Goal: Task Accomplishment & Management: Manage account settings

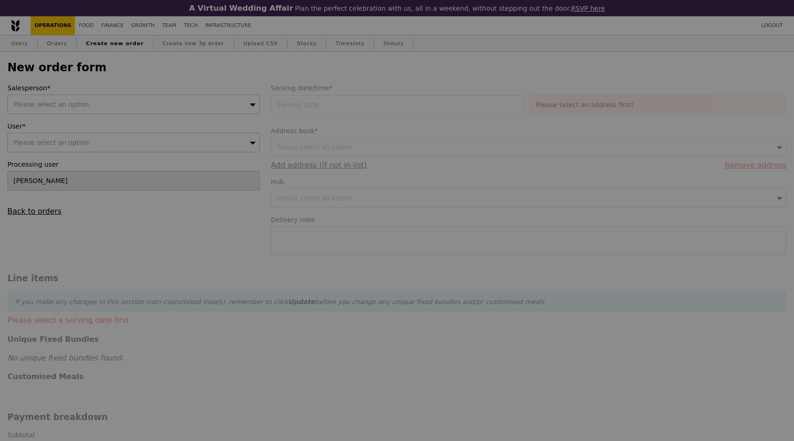
type input "Confirm"
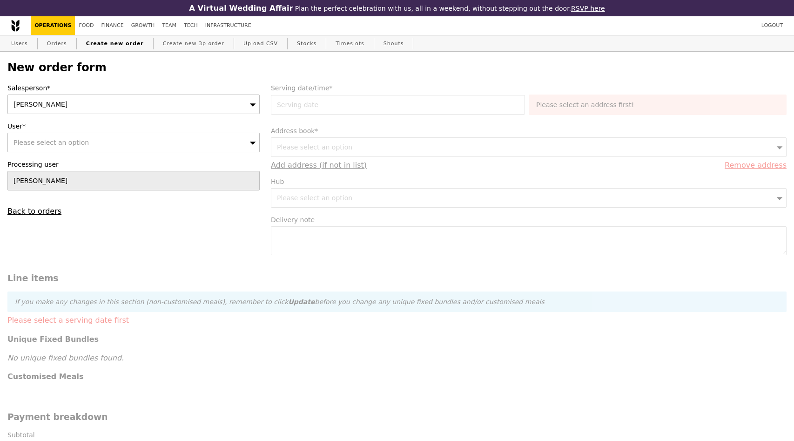
click at [71, 139] on span "Please select an option" at bounding box center [51, 142] width 75 height 7
type input "[PERSON_NAME]"
type input "Confirm"
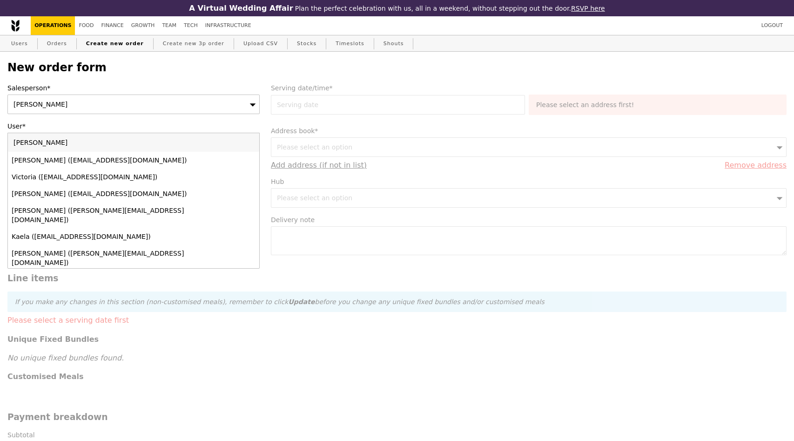
type input "[PERSON_NAME][EMAIL_ADDRESS][DOMAIN_NAME]"
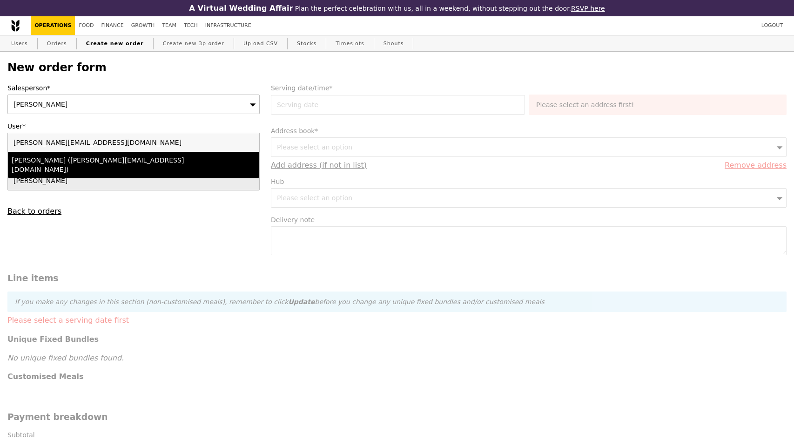
click at [99, 160] on div "[PERSON_NAME] ([PERSON_NAME][EMAIL_ADDRESS][DOMAIN_NAME])" at bounding box center [103, 165] width 183 height 19
type input "Loading..."
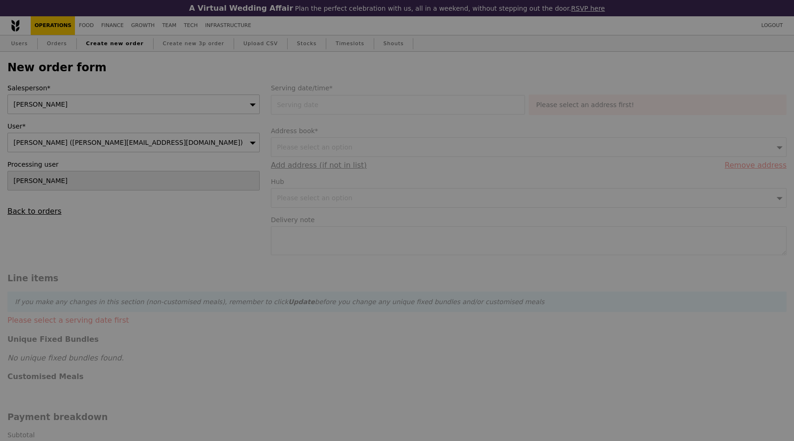
type input "9.08"
type input "9.90"
type input "Confirm"
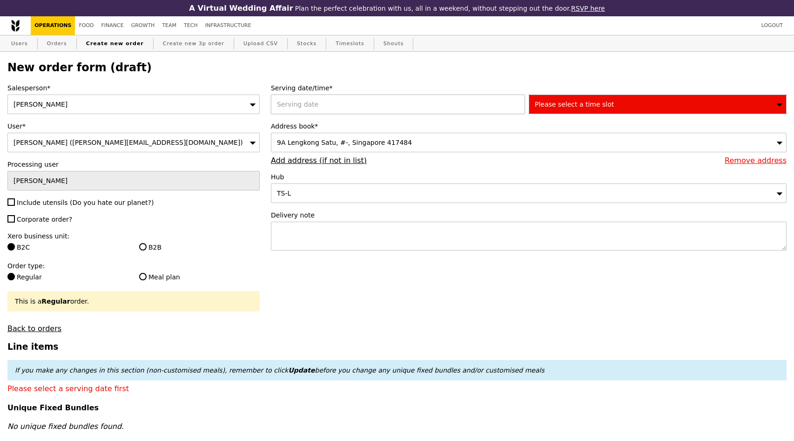
click at [350, 106] on div at bounding box center [400, 105] width 258 height 20
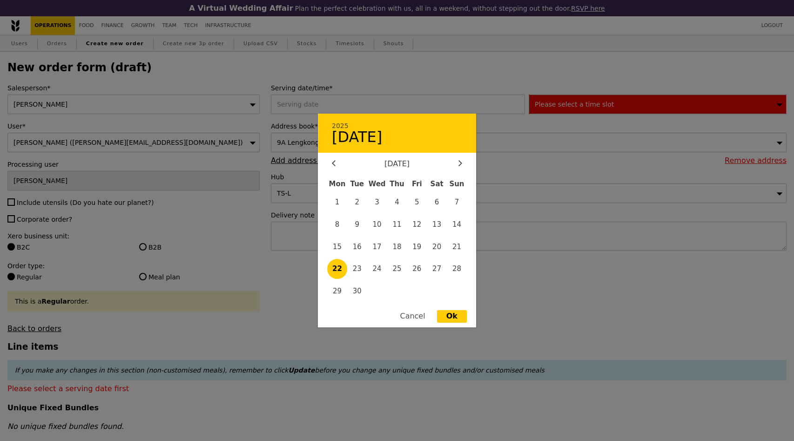
click at [342, 265] on span "22" at bounding box center [337, 269] width 20 height 20
type input "[DATE]"
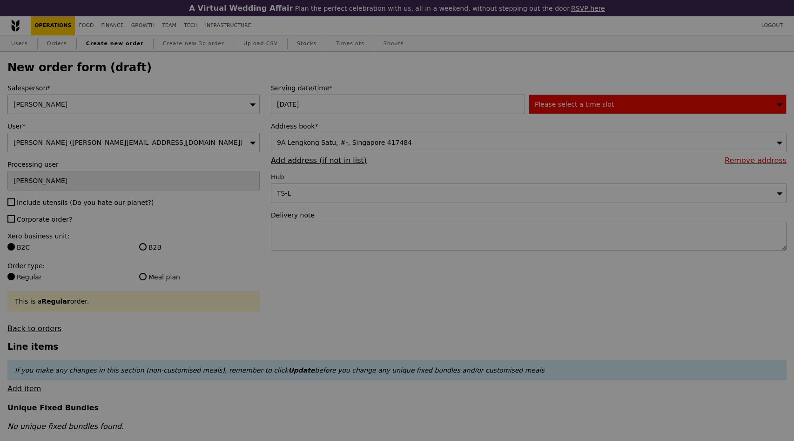
click at [593, 96] on div at bounding box center [397, 220] width 794 height 441
click at [585, 104] on div at bounding box center [397, 220] width 794 height 441
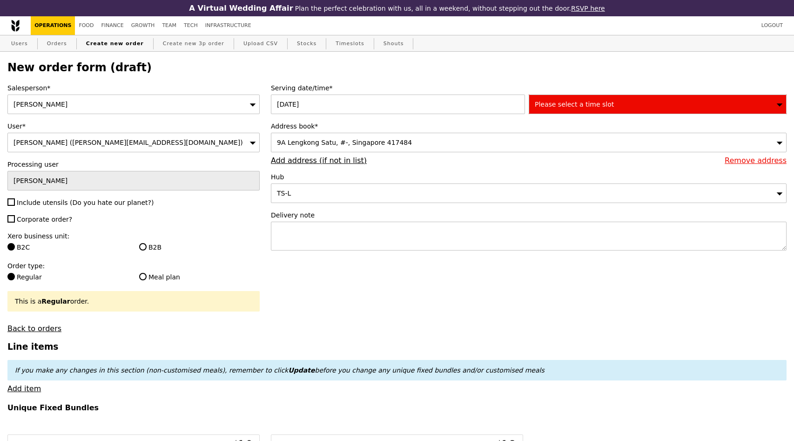
click at [612, 104] on div "Please select a time slot" at bounding box center [658, 105] width 258 height 20
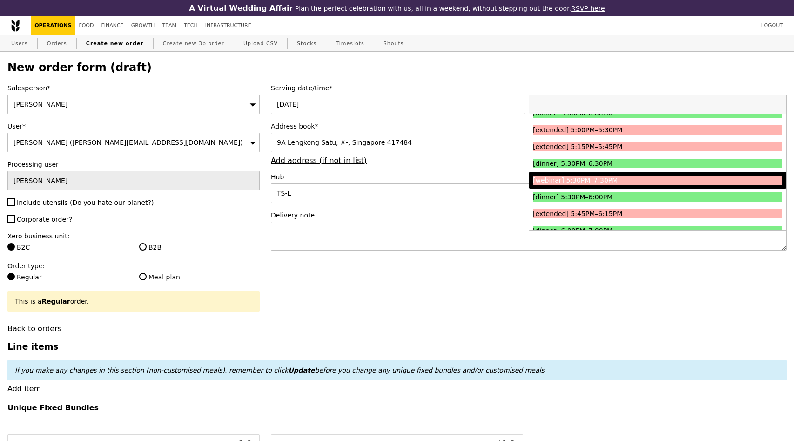
scroll to position [1001, 0]
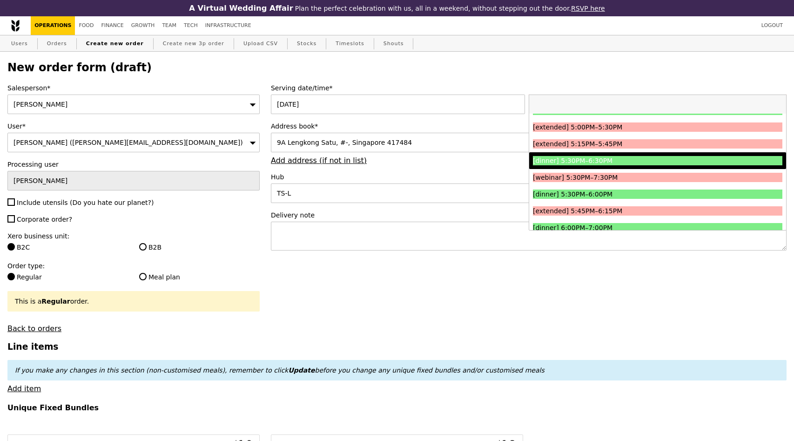
click at [611, 161] on div "[dinner] 5:30PM–6:30PM" at bounding box center [626, 160] width 187 height 9
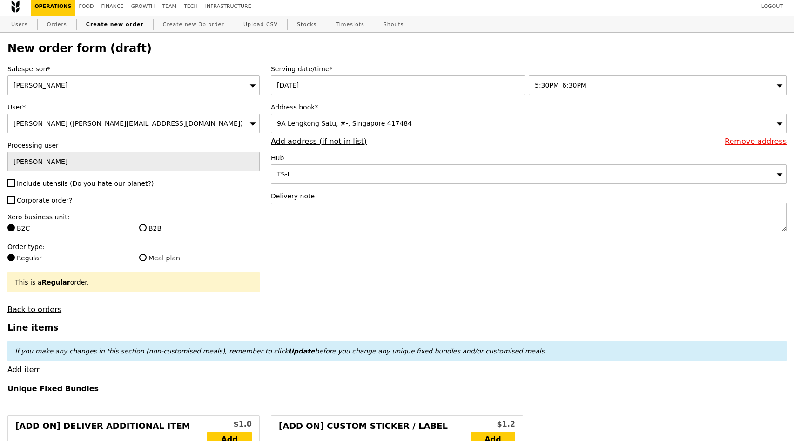
scroll to position [19, 0]
click at [461, 122] on div "9A Lengkong Satu, #-, Singapore 417484" at bounding box center [529, 124] width 516 height 20
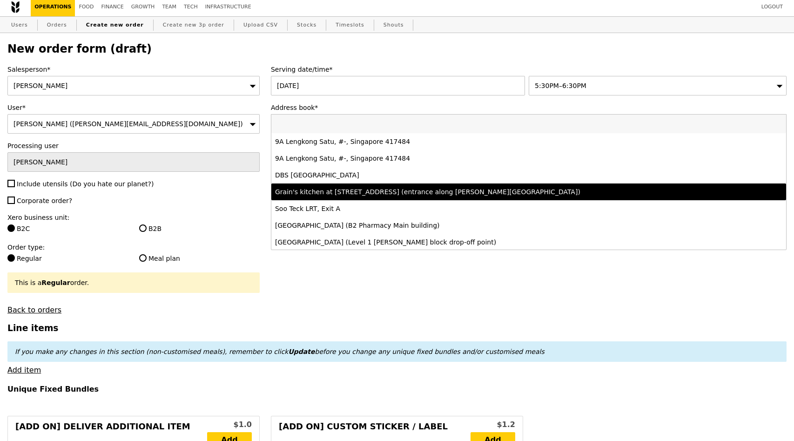
click at [407, 186] on li "Grain's kitchen at 5 Burn Road #05-01 (entrance along Harrison Road)" at bounding box center [529, 191] width 515 height 17
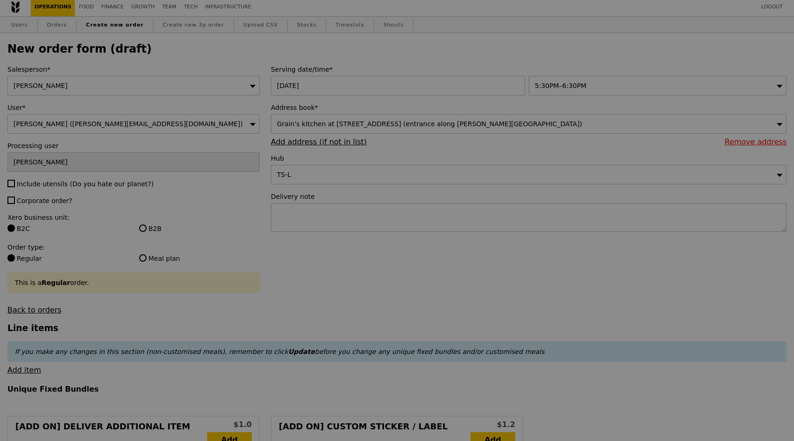
type input "Confirm"
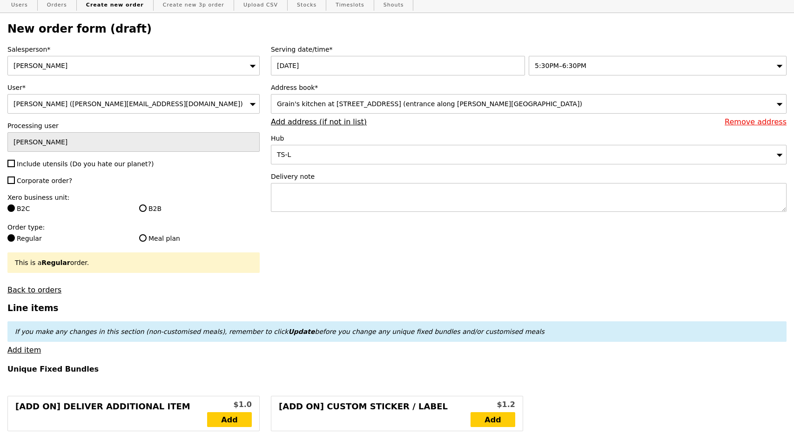
scroll to position [42, 0]
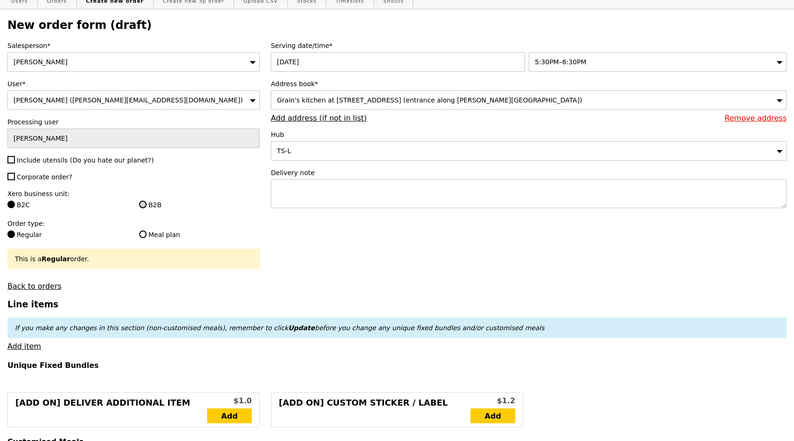
click at [145, 206] on input "B2B" at bounding box center [142, 204] width 7 height 7
radio input "true"
type input "Loading..."
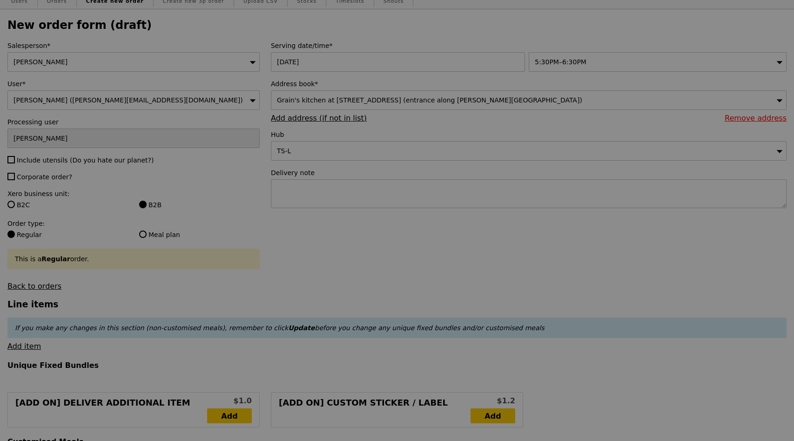
type input "0.00"
type input "Confirm"
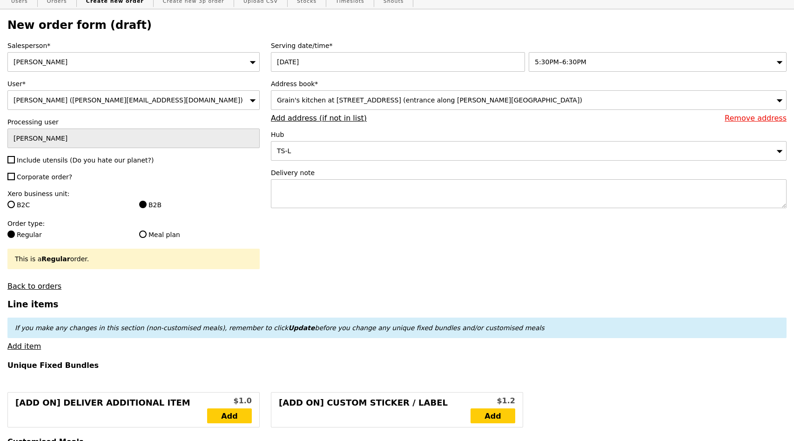
click at [50, 161] on span "Include utensils (Do you hate our planet?)" at bounding box center [85, 159] width 137 height 7
click at [15, 161] on input "Include utensils (Do you hate our planet?)" at bounding box center [10, 159] width 7 height 7
checkbox input "true"
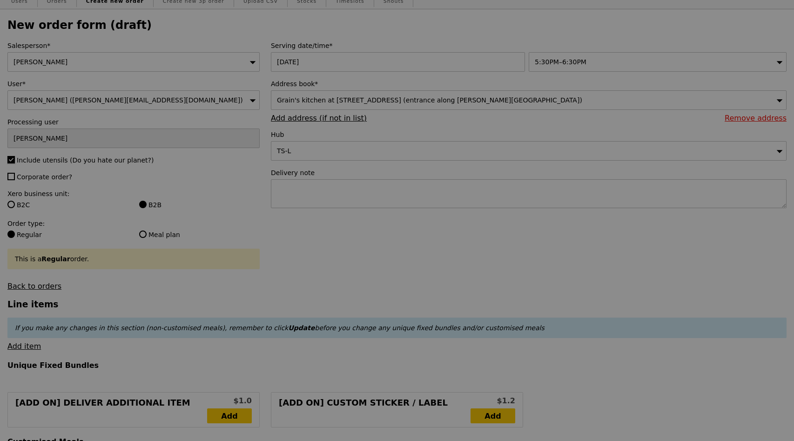
type input "Confirm"
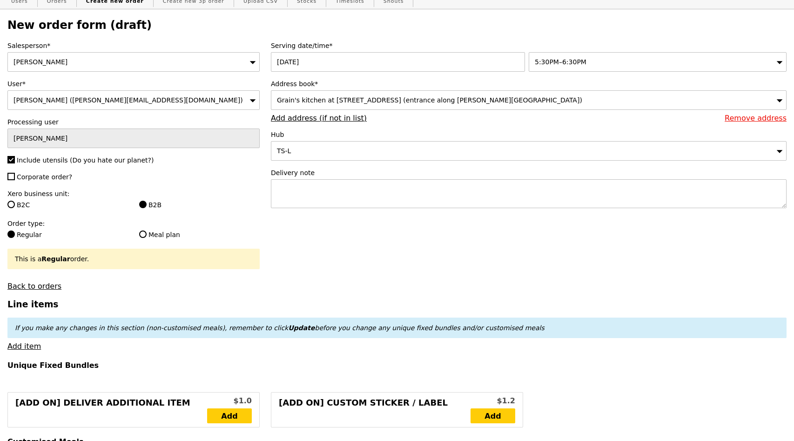
click at [48, 175] on span "Corporate order?" at bounding box center [44, 176] width 55 height 7
click at [15, 175] on input "Corporate order?" at bounding box center [10, 176] width 7 height 7
click at [52, 181] on span "Corporate order?" at bounding box center [44, 176] width 55 height 7
click at [15, 180] on input "Corporate order?" at bounding box center [10, 176] width 7 height 7
click at [53, 181] on label "Corporate order?" at bounding box center [133, 176] width 252 height 9
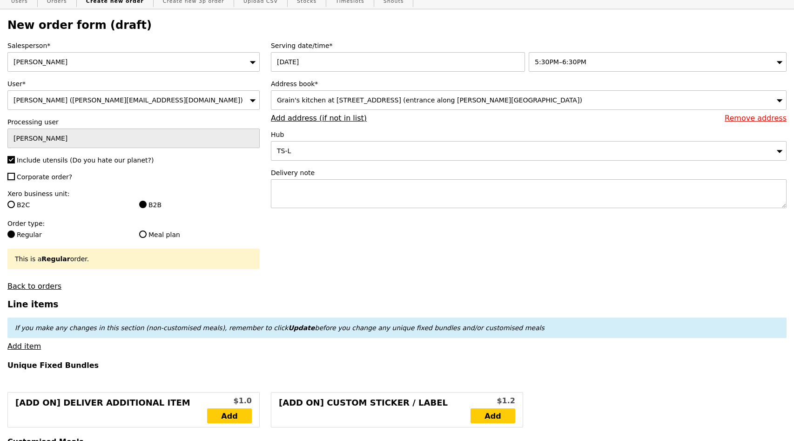
click at [15, 180] on input "Corporate order?" at bounding box center [10, 176] width 7 height 7
click at [53, 181] on label "Corporate order?" at bounding box center [133, 176] width 252 height 9
click at [15, 180] on input "Corporate order?" at bounding box center [10, 176] width 7 height 7
checkbox input "false"
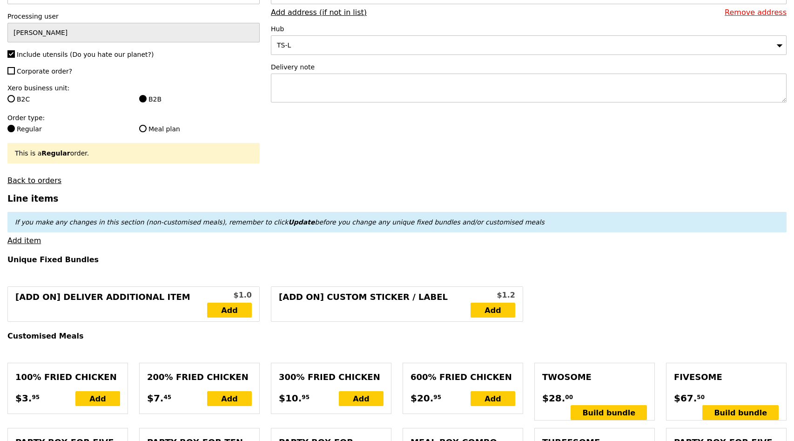
scroll to position [169, 0]
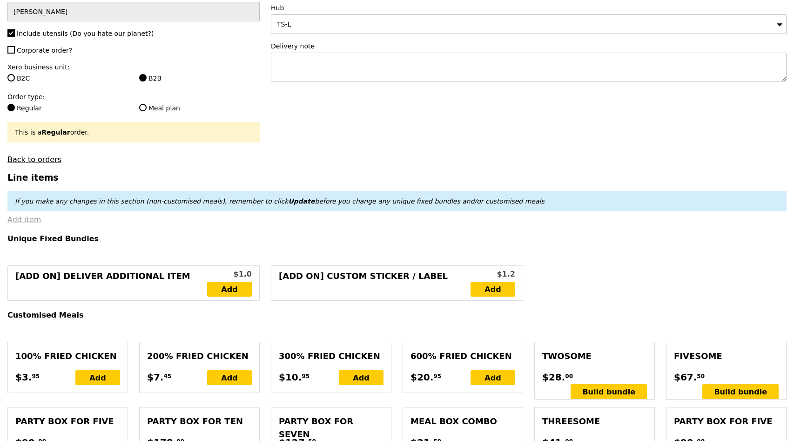
click at [15, 224] on link "Add item" at bounding box center [24, 219] width 34 height 9
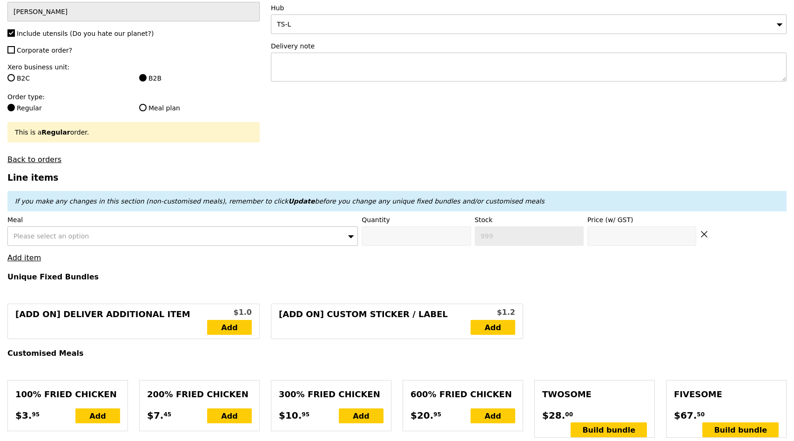
click at [199, 246] on div "Please select an option" at bounding box center [182, 236] width 351 height 20
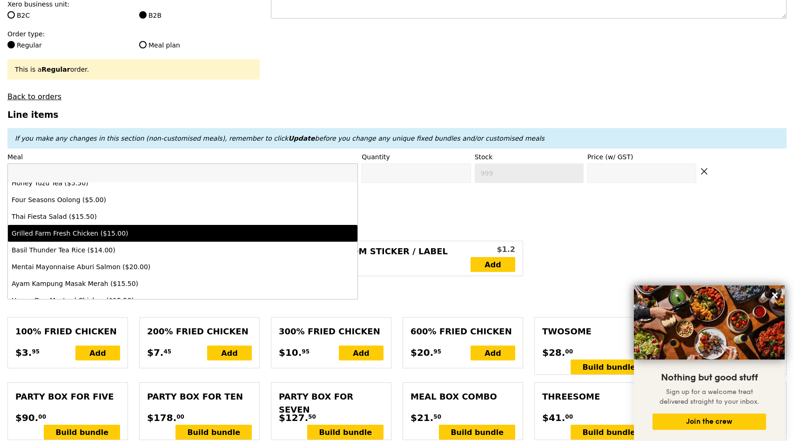
scroll to position [213, 0]
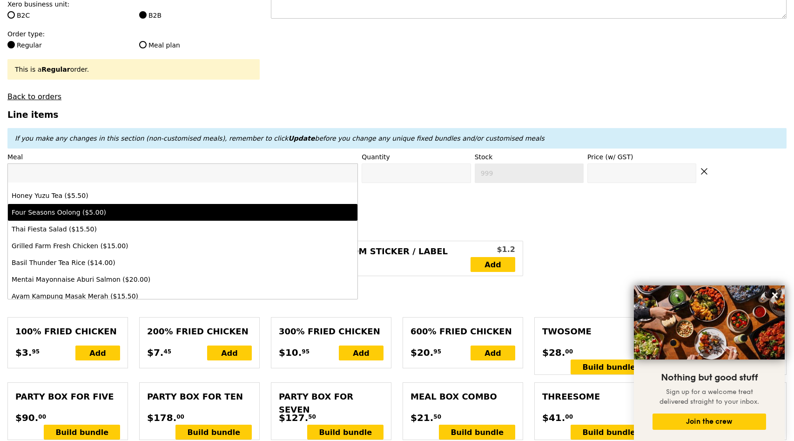
click at [197, 214] on div "Four Seasons Oolong ($5.00)" at bounding box center [140, 212] width 257 height 9
type input "Confirm anyway"
type input "0"
type input "495"
type input "5.0"
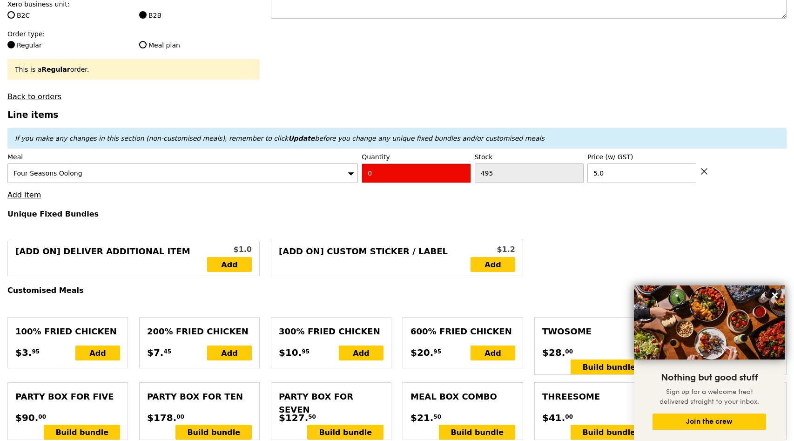
click at [415, 180] on input "0" at bounding box center [416, 173] width 109 height 20
type input "Confirm"
type input "2"
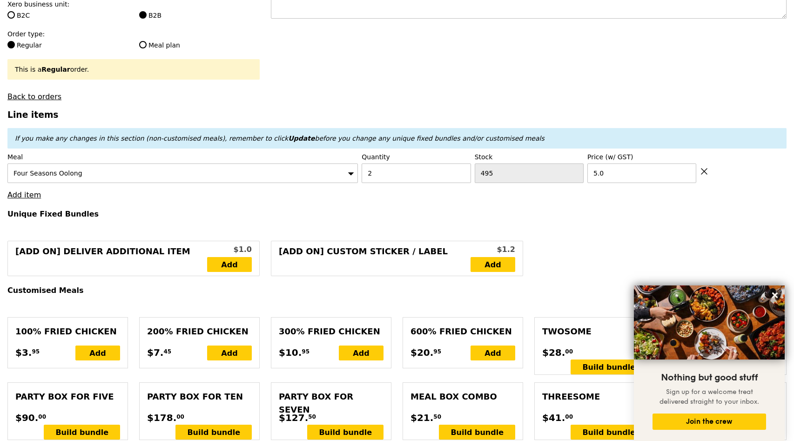
type input "Loading..."
type input "10.00"
click at [26, 196] on link "Add item" at bounding box center [24, 194] width 34 height 9
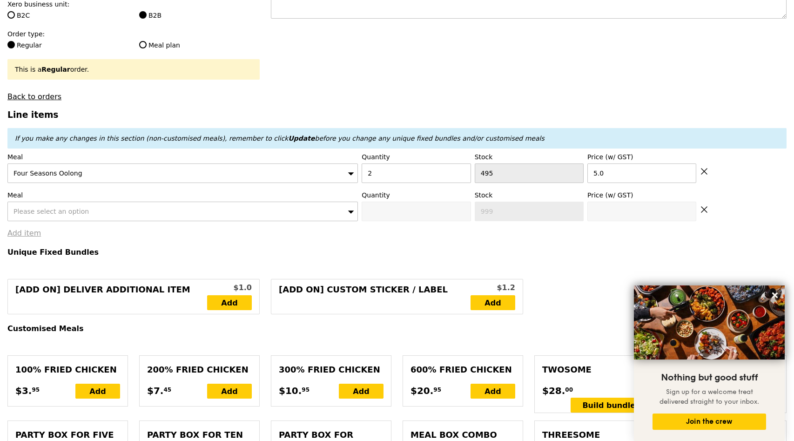
type input "Confirm"
click at [48, 210] on span "Please select an option" at bounding box center [51, 211] width 75 height 7
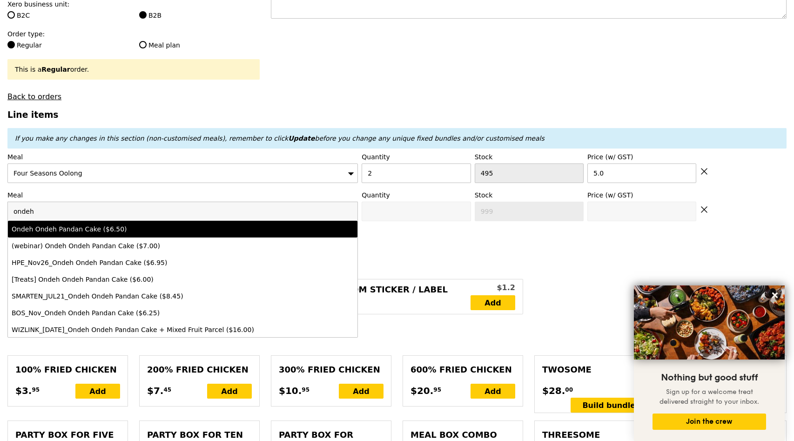
type input "ondeh"
click at [65, 225] on div "Ondeh Ondeh Pandan Cake ($6.50)" at bounding box center [140, 228] width 257 height 9
type input "Confirm anyway"
type input "0"
type input "497"
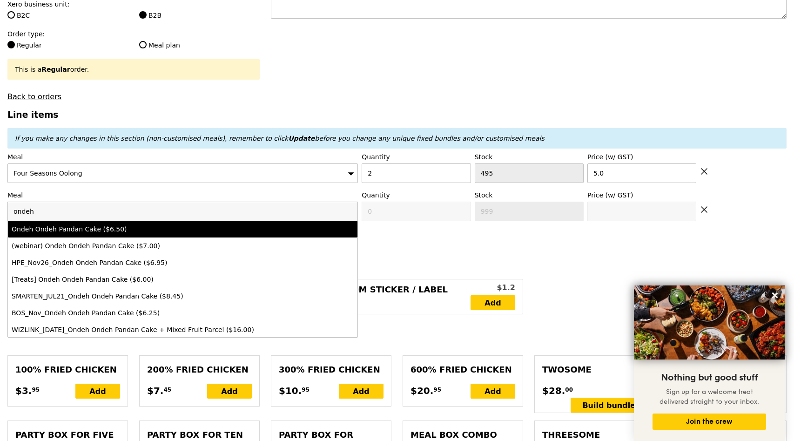
type input "6.5"
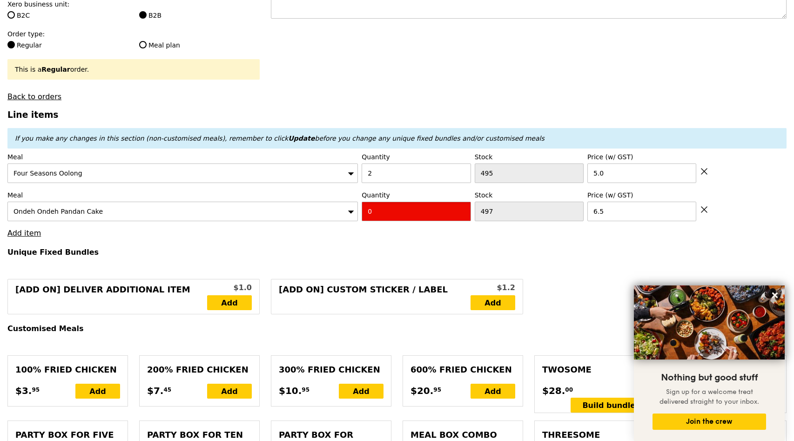
click at [405, 205] on input "0" at bounding box center [416, 212] width 109 height 20
type input "Confirm"
type input "2"
type input "Loading..."
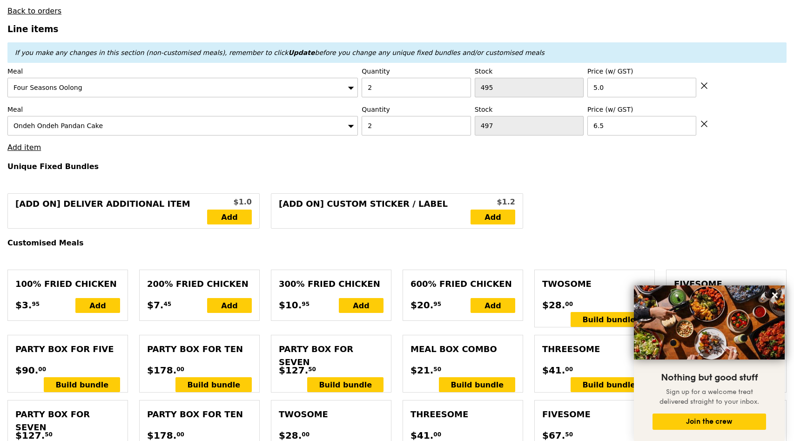
type input "23.00"
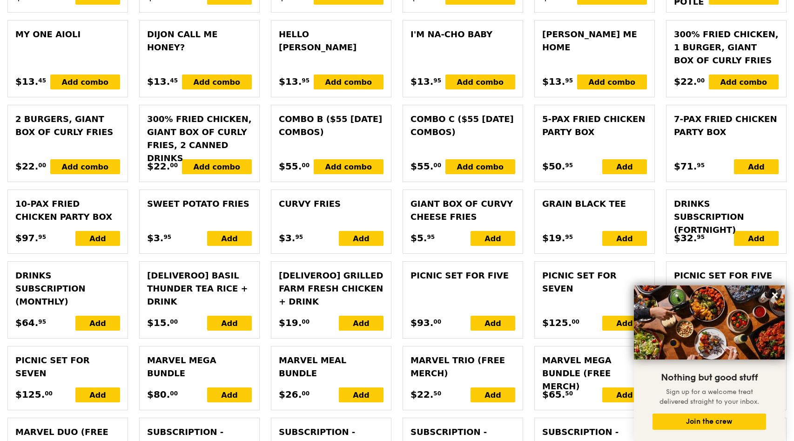
type input "Confirm"
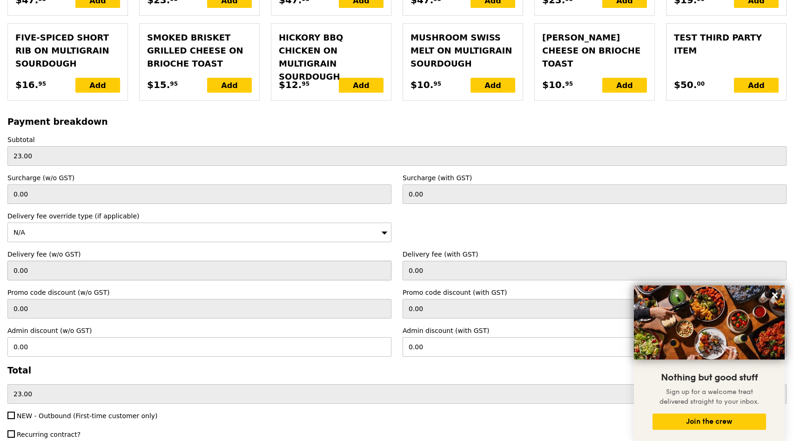
scroll to position [2143, 0]
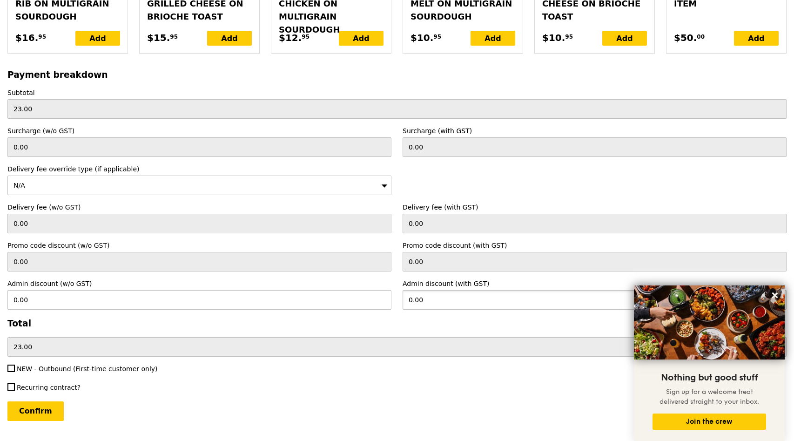
click at [430, 290] on input "0.00" at bounding box center [595, 300] width 384 height 20
type input "23"
type input "21.10"
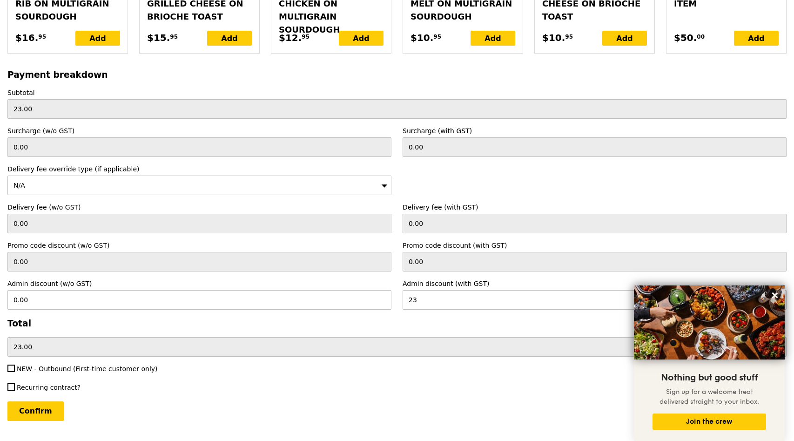
type input "0.00"
click at [406, 383] on div "Recurring contract?" at bounding box center [397, 388] width 791 height 11
type input "Loading..."
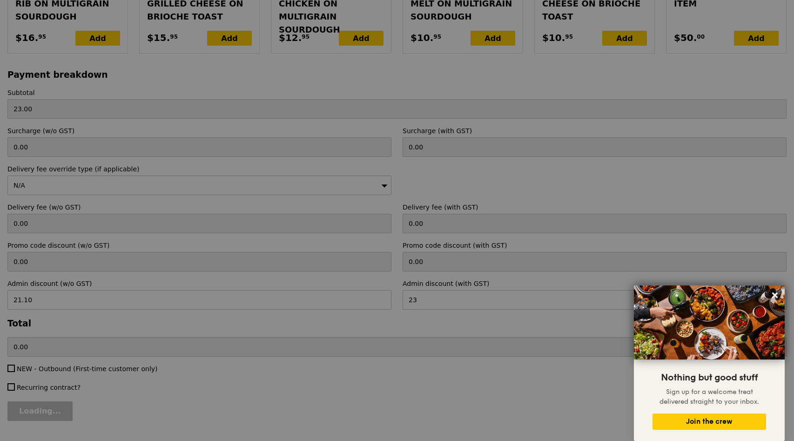
type input "23.00"
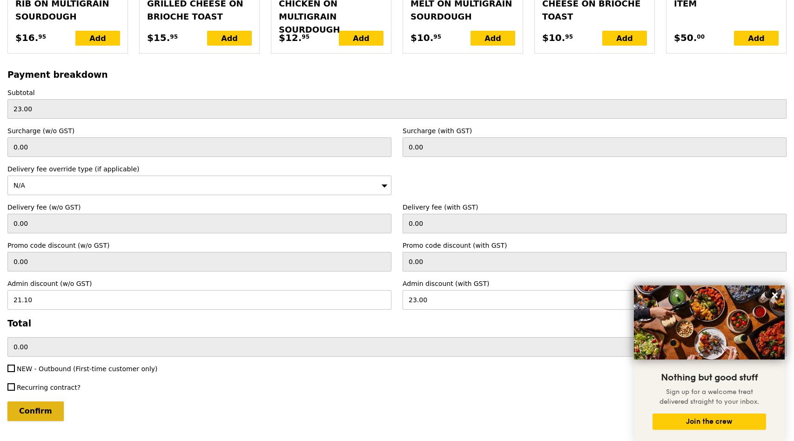
click at [37, 401] on input "Confirm" at bounding box center [35, 411] width 56 height 20
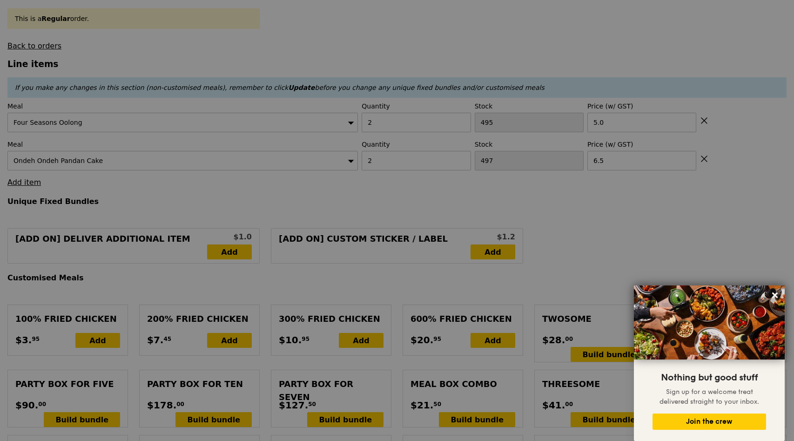
scroll to position [0, 0]
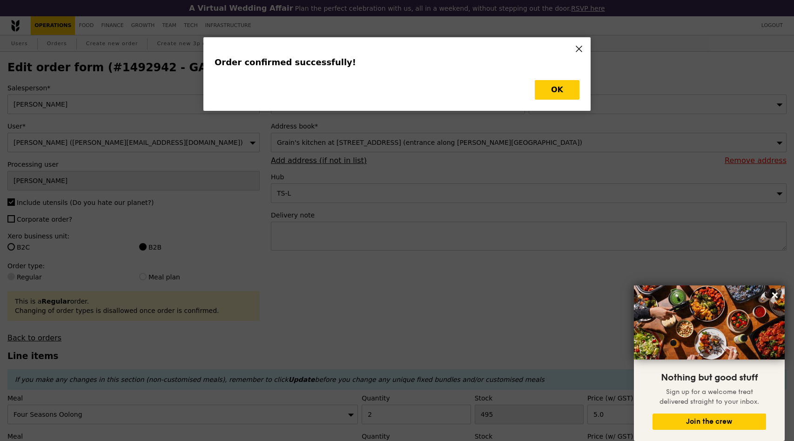
scroll to position [126, 0]
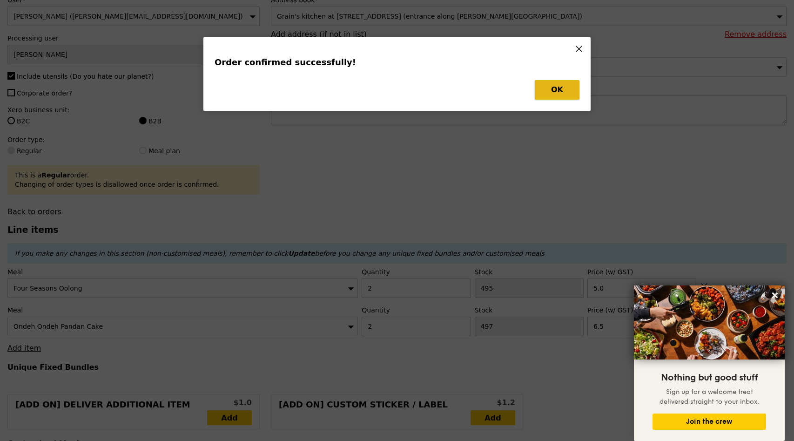
type input "Loading..."
type input "497"
type input "6.50"
type input "495"
type input "5.00"
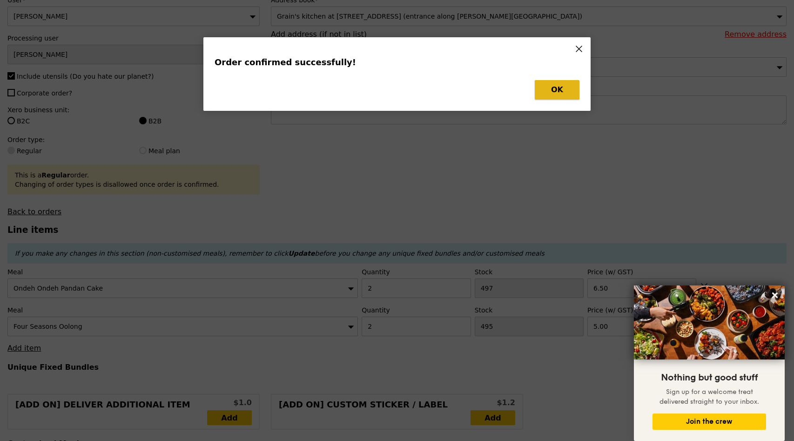
click at [563, 90] on button "OK" at bounding box center [557, 90] width 45 height 20
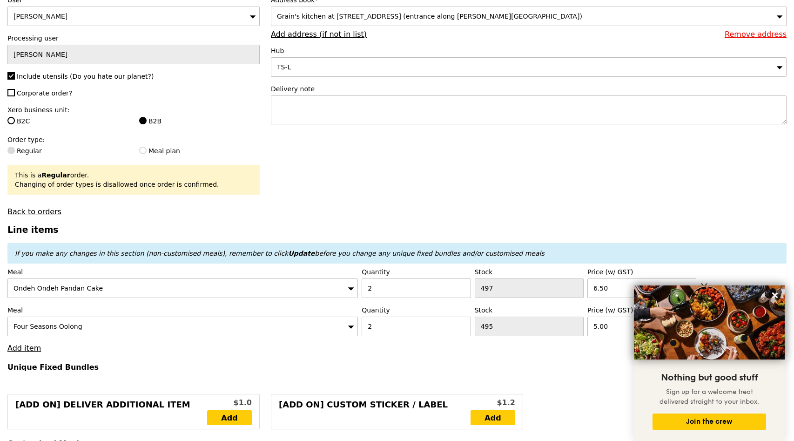
type input "Update"
type input "495"
type input "493"
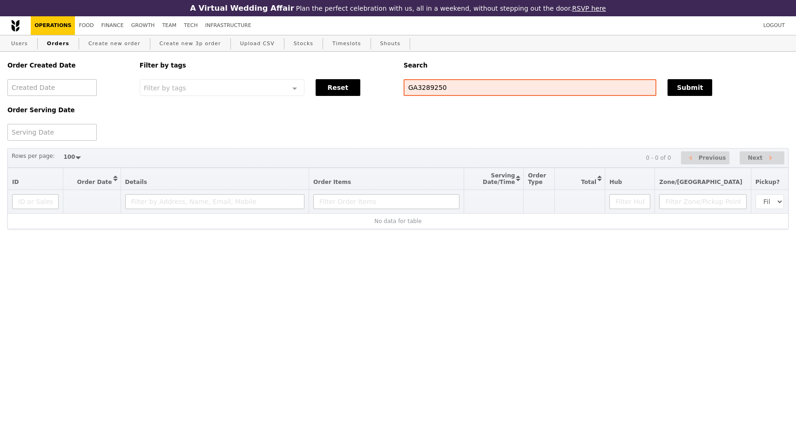
select select "100"
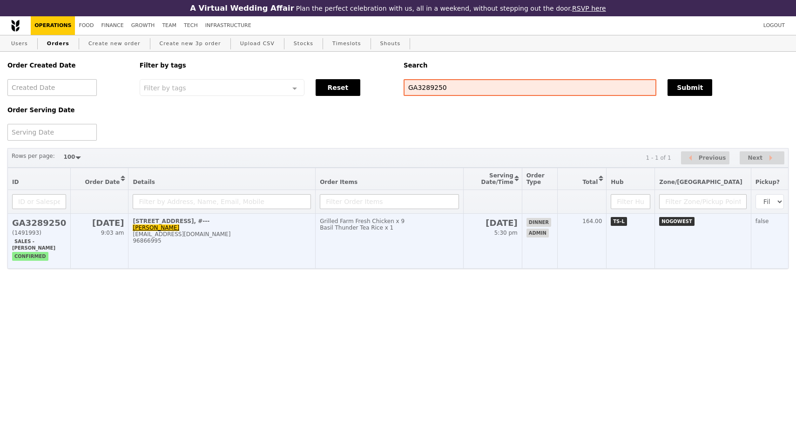
click at [200, 235] on div "szewei.lim@stengg.com" at bounding box center [222, 234] width 178 height 7
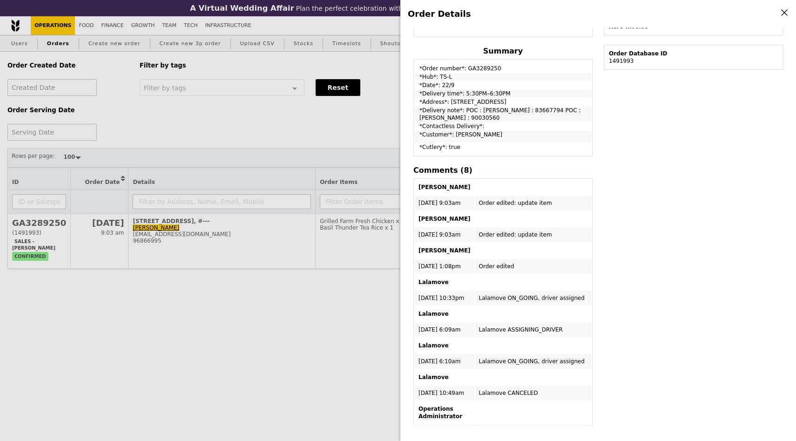
scroll to position [305, 0]
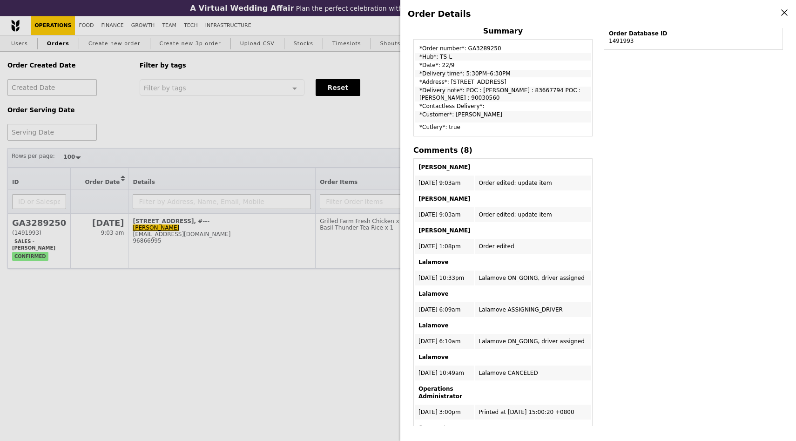
click at [636, 138] on div "Edit order Changelog Cancel Order ID GA3289250 – View receipt Order Date/Time 2…" at bounding box center [598, 227] width 381 height 398
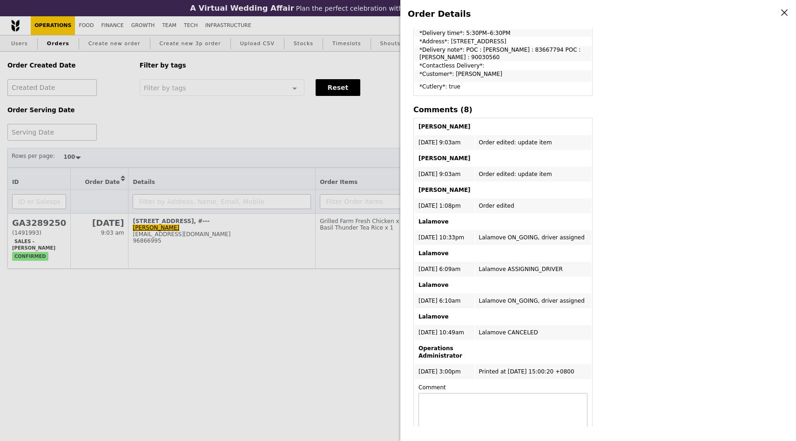
scroll to position [402, 0]
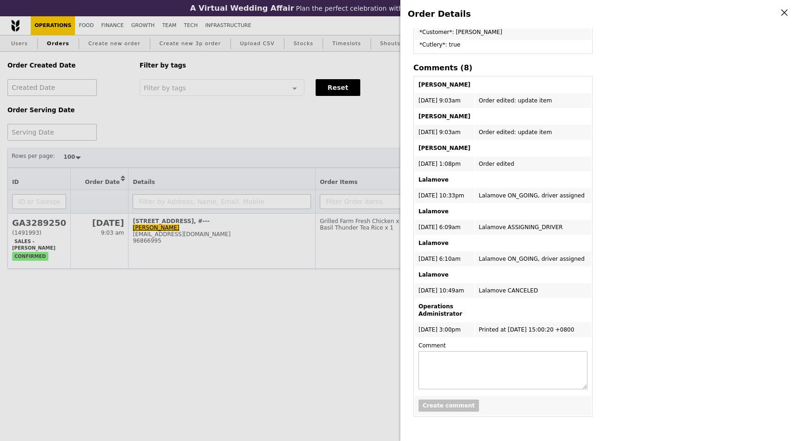
click at [636, 138] on div "Edit order Changelog Cancel Order ID GA3289250 – View receipt Order Date/Time 2…" at bounding box center [598, 227] width 381 height 398
click at [636, 140] on div "Edit order Changelog Cancel Order ID GA3289250 – View receipt Order Date/Time 2…" at bounding box center [598, 227] width 381 height 398
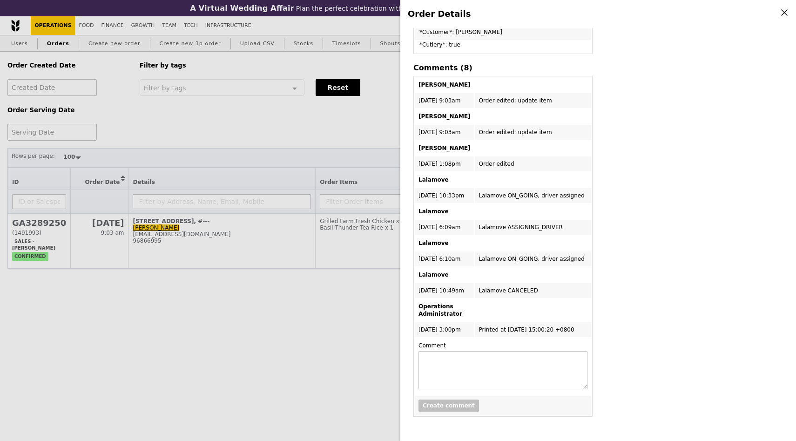
click at [620, 209] on div "Edit order Changelog Cancel Order ID GA3289250 – View receipt Order Date/Time 2…" at bounding box center [598, 227] width 381 height 398
click at [621, 209] on div "Edit order Changelog Cancel Order ID GA3289250 – View receipt Order Date/Time 2…" at bounding box center [598, 227] width 381 height 398
click at [540, 330] on td "Printed at 2025-09-22 15:00:20 +0800" at bounding box center [533, 329] width 116 height 15
click at [610, 306] on div "Edit order Changelog Cancel Order ID GA3289250 – View receipt Order Date/Time 2…" at bounding box center [598, 227] width 381 height 398
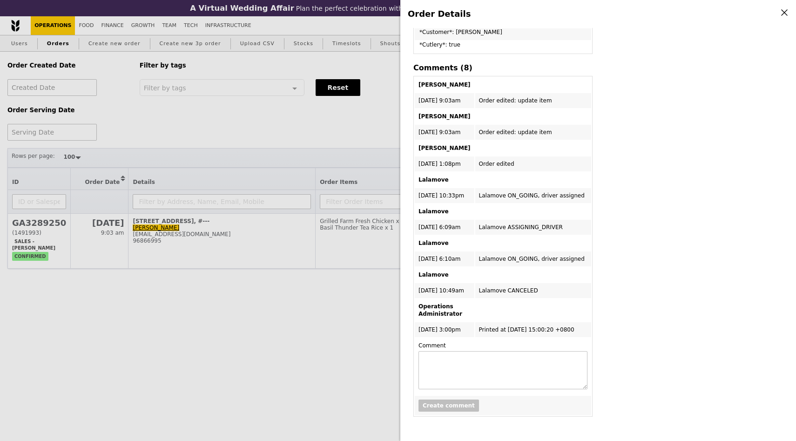
click at [783, 9] on icon at bounding box center [785, 12] width 8 height 8
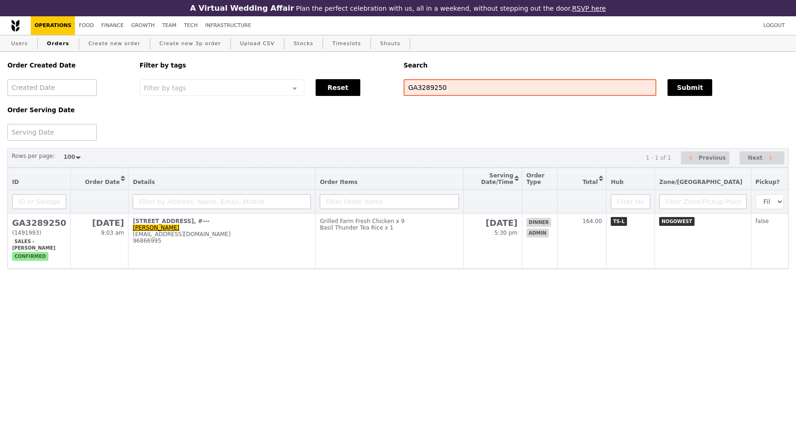
scroll to position [575, 0]
click at [321, 306] on html "A Virtual Wedding Affair Plan the perfect celebration with us, all in a weekend…" at bounding box center [398, 153] width 796 height 306
click at [325, 306] on html "A Virtual Wedding Affair Plan the perfect celebration with us, all in a weekend…" at bounding box center [398, 153] width 796 height 306
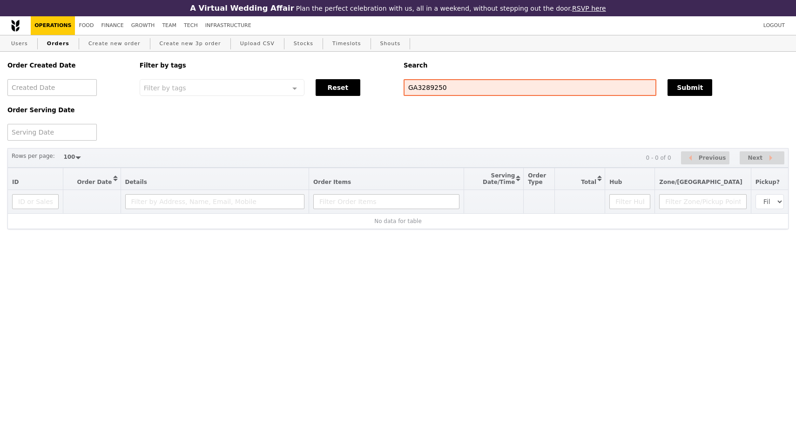
select select "100"
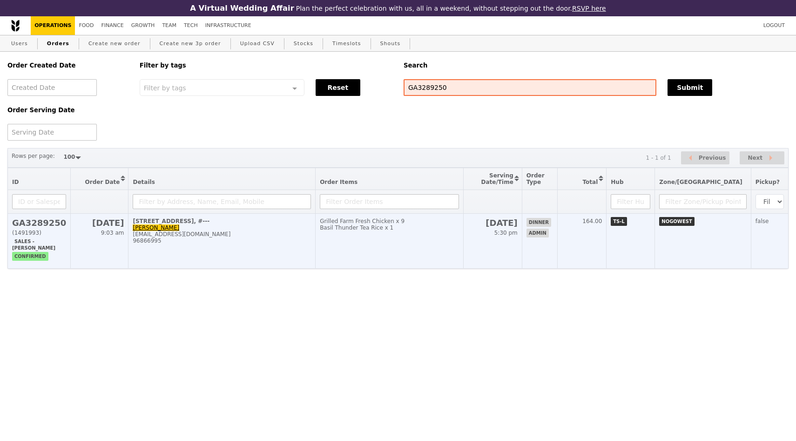
click at [240, 235] on div "szewei.lim@stengg.com" at bounding box center [222, 234] width 178 height 7
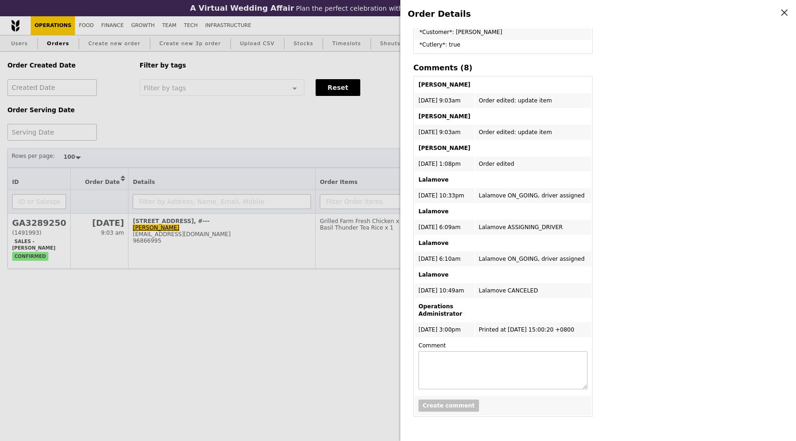
scroll to position [401, 0]
drag, startPoint x: 422, startPoint y: 283, endPoint x: 572, endPoint y: 293, distance: 150.7
click at [572, 293] on tr "22/9 - 10:49am Lalamove CANCELED" at bounding box center [503, 290] width 177 height 15
click at [572, 293] on td "Lalamove CANCELED" at bounding box center [533, 290] width 116 height 15
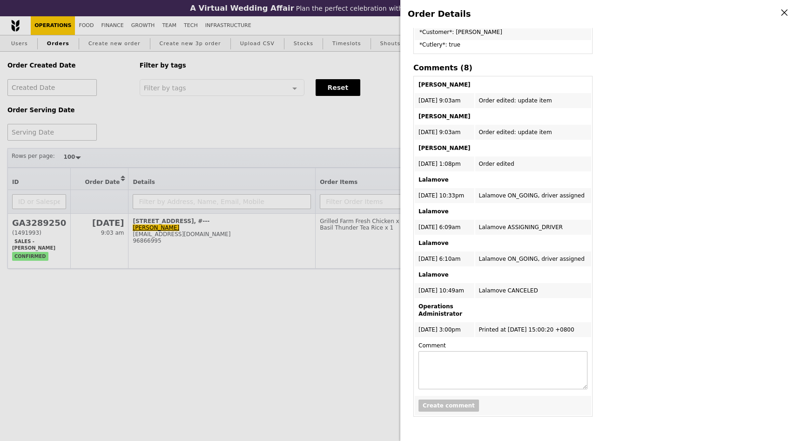
click at [251, 319] on div "Order Details Edit order Changelog Cancel Order ID GA3289250 – View receipt Ord…" at bounding box center [398, 220] width 796 height 441
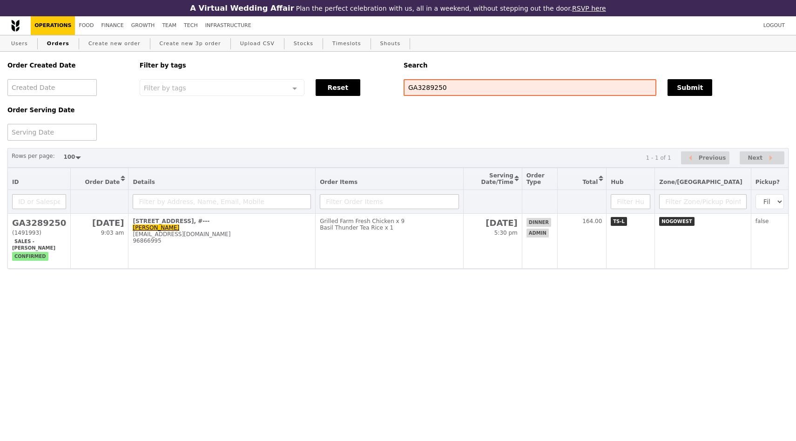
scroll to position [575, 0]
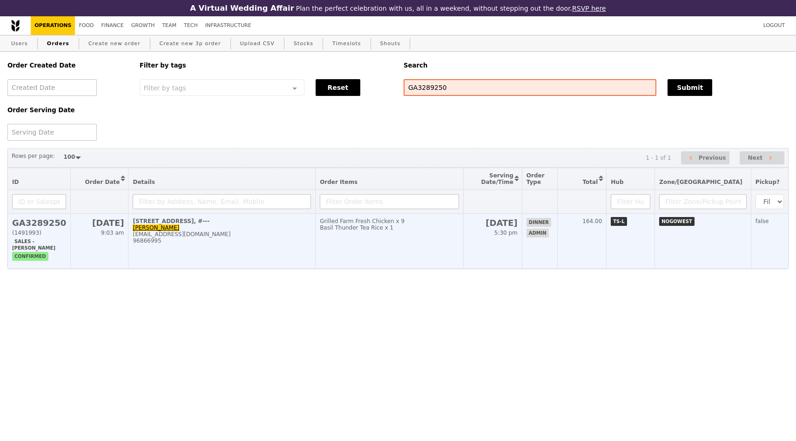
click at [161, 244] on div "96866995" at bounding box center [222, 241] width 178 height 7
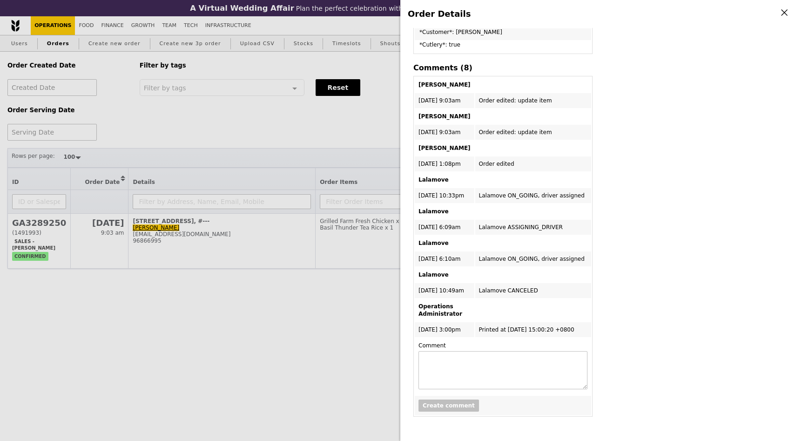
scroll to position [402, 0]
click at [565, 226] on td "Lalamove ASSIGNING_DRIVER" at bounding box center [533, 227] width 116 height 15
click at [786, 13] on icon at bounding box center [785, 12] width 8 height 8
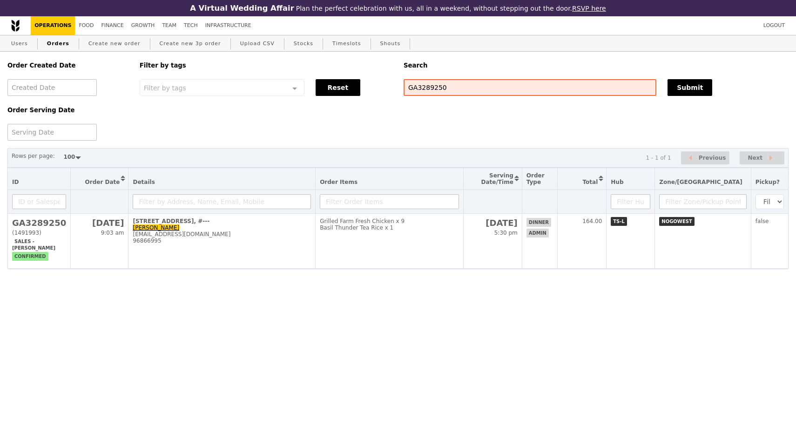
scroll to position [575, 0]
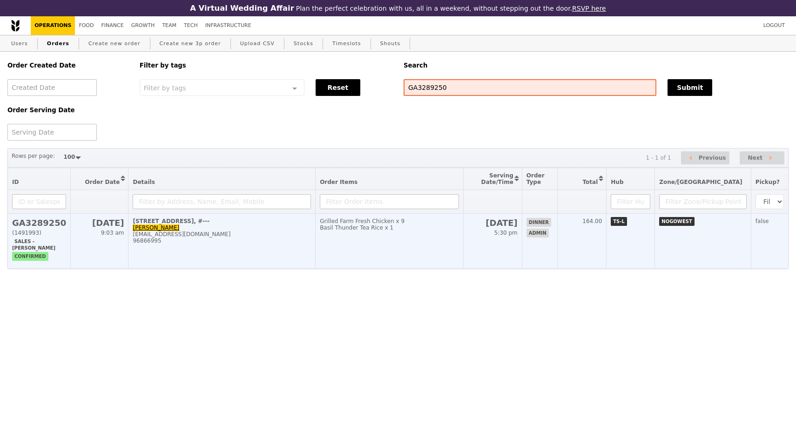
click at [41, 222] on h2 "GA3289250" at bounding box center [39, 223] width 54 height 10
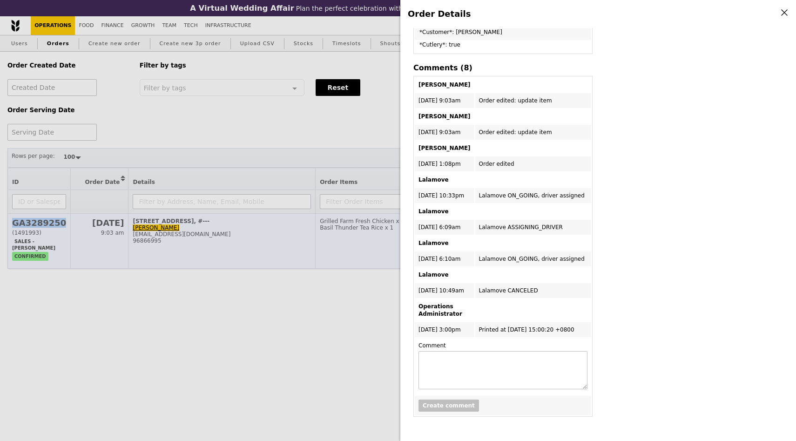
scroll to position [402, 0]
copy h2 "GA3289250"
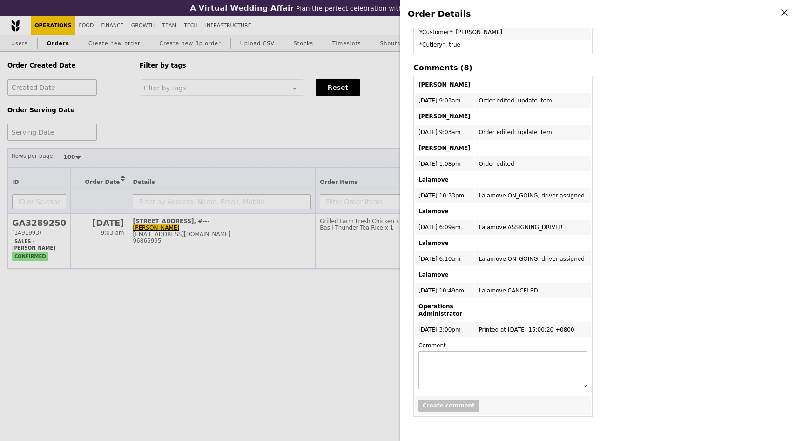
click at [784, 14] on icon at bounding box center [785, 12] width 8 height 8
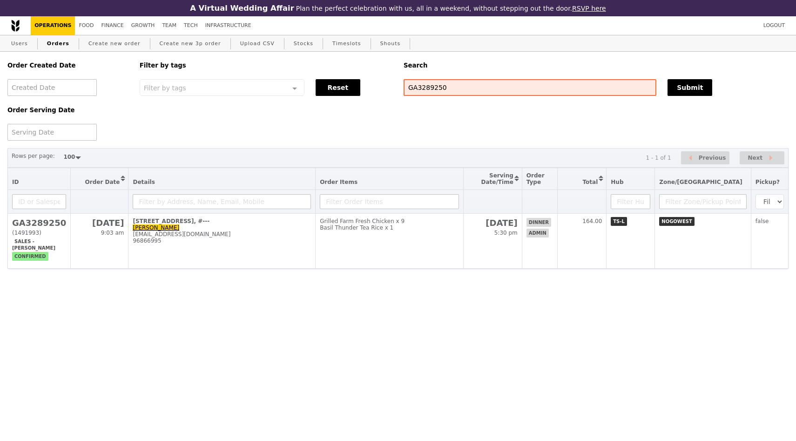
scroll to position [575, 0]
click at [407, 306] on html "A Virtual Wedding Affair Plan the perfect celebration with us, all in a weekend…" at bounding box center [398, 153] width 796 height 306
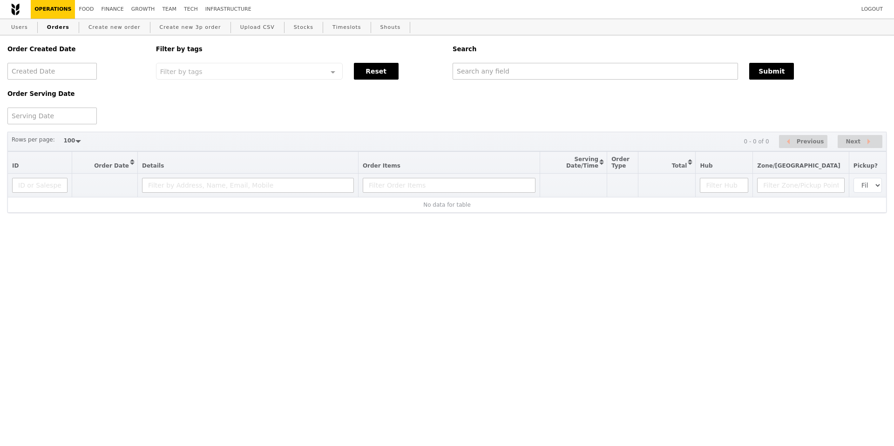
select select "100"
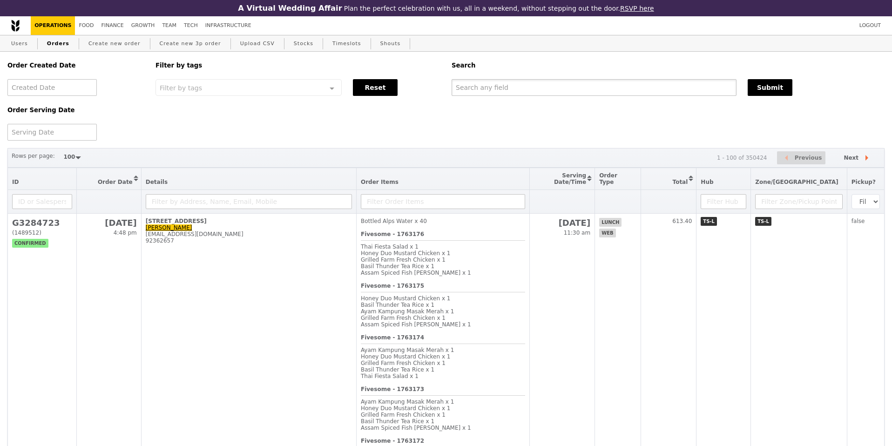
click at [495, 93] on input "text" at bounding box center [594, 87] width 285 height 17
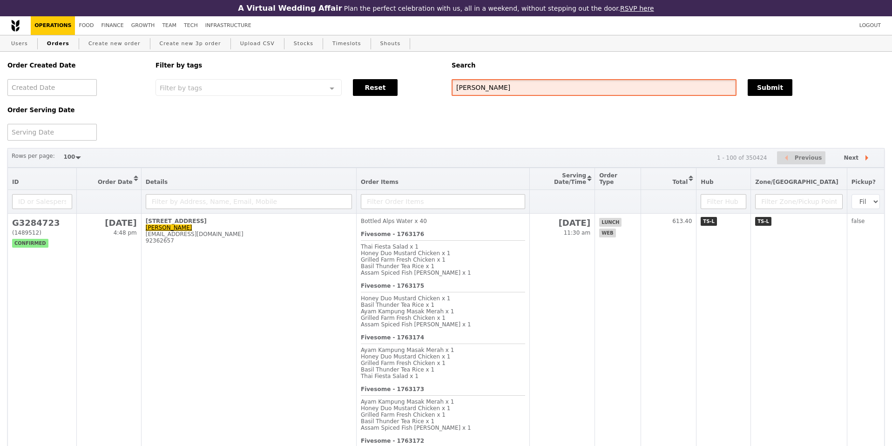
type input "patrick"
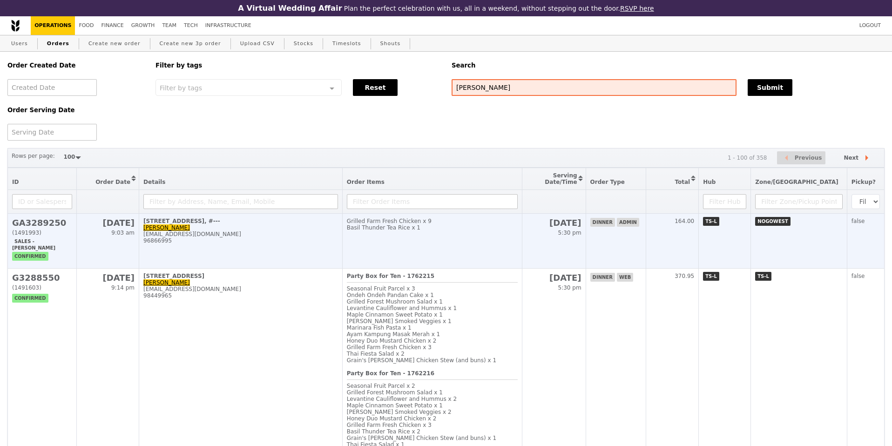
click at [257, 258] on td "430 Sungei Gedong Road, #--- Patrick Lim szewei.lim@stengg.com 96866995" at bounding box center [241, 241] width 204 height 55
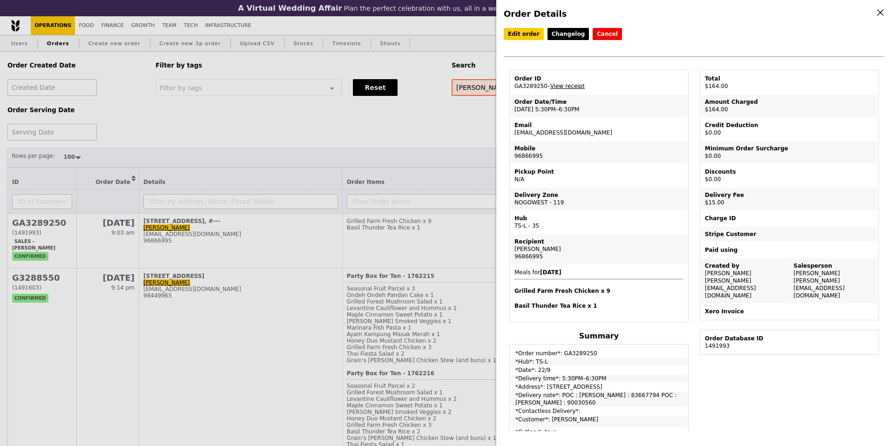
click at [565, 87] on link "View receipt" at bounding box center [567, 86] width 34 height 7
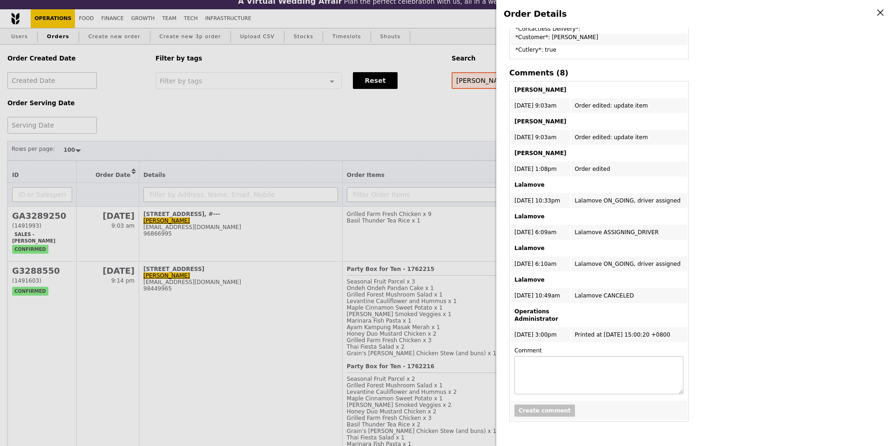
scroll to position [8, 0]
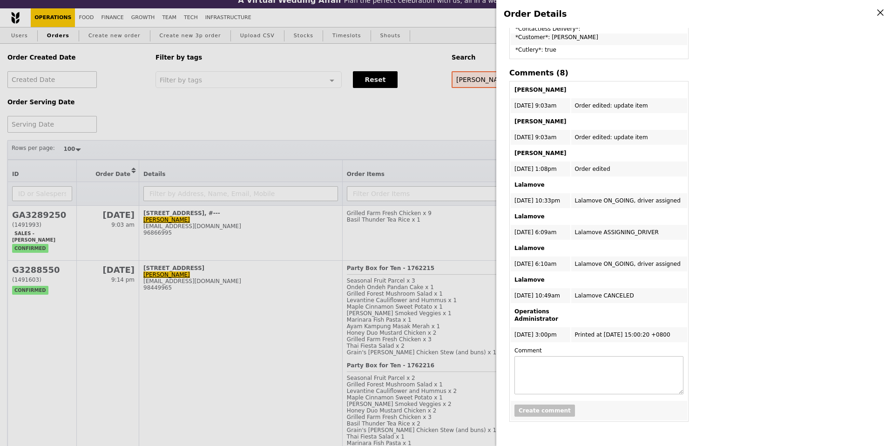
click at [759, 277] on div "Edit order Changelog Cancel Order ID GA3289250 – View receipt Order Date/Time 2…" at bounding box center [694, 229] width 381 height 403
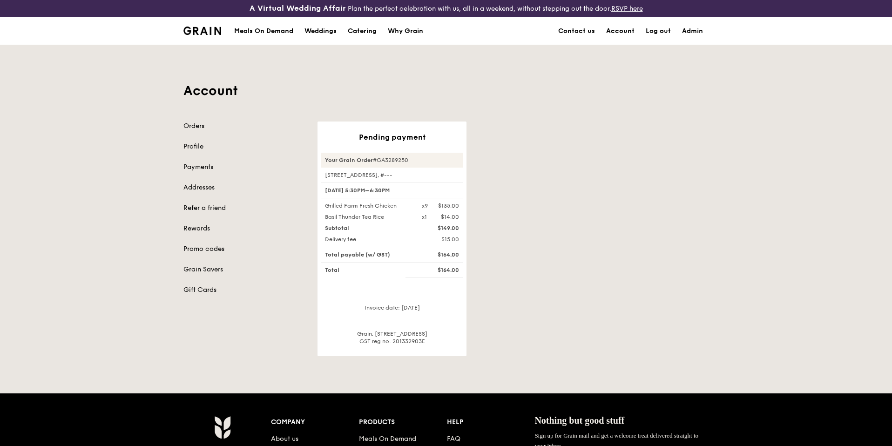
click at [663, 213] on div "Pending payment Your Grain Order #GA3289250 [STREET_ADDRESS], #--- [DATE] 5:30P…" at bounding box center [513, 239] width 402 height 235
